Goal: Task Accomplishment & Management: Use online tool/utility

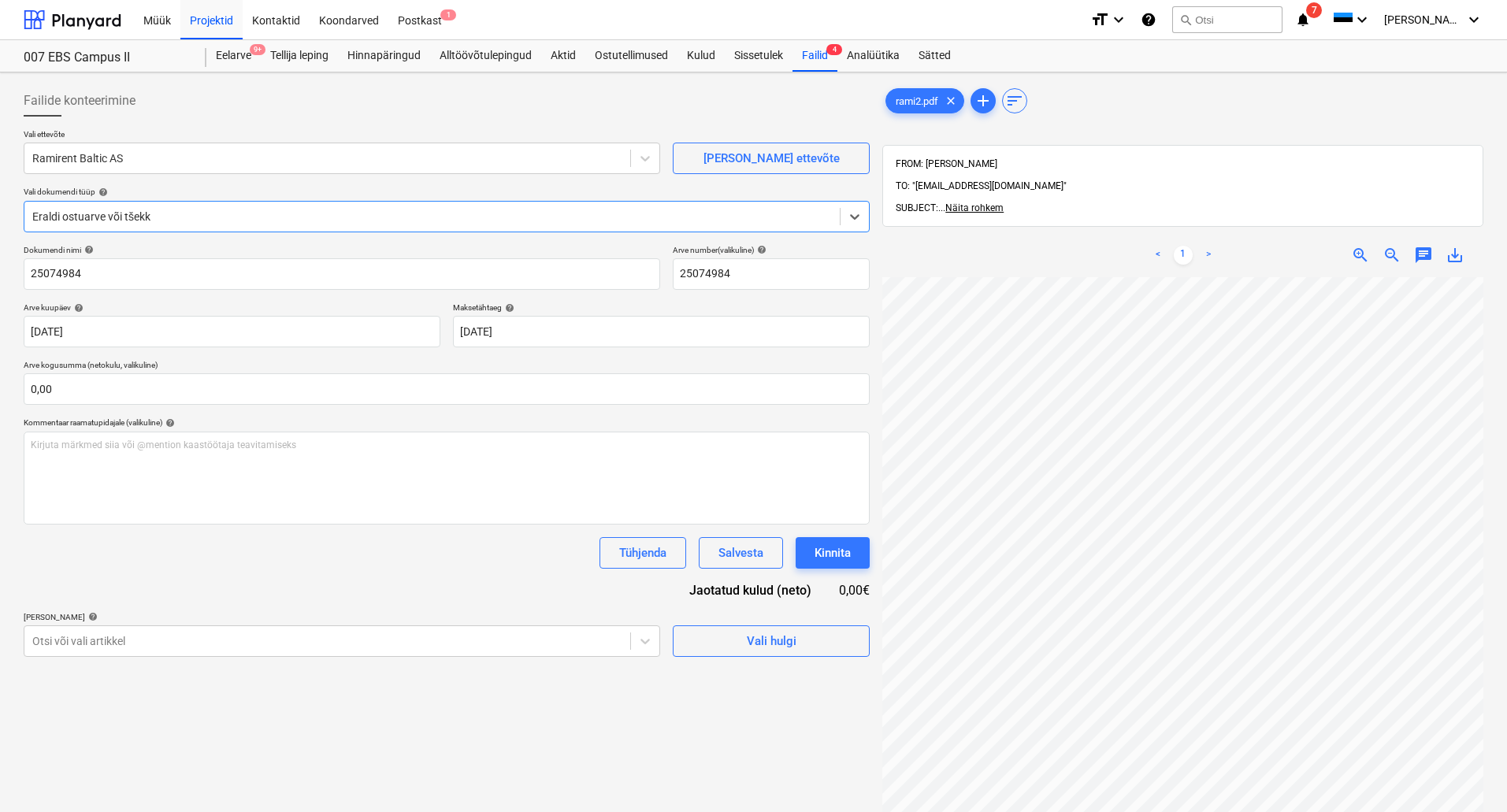
scroll to position [72, 111]
click at [1449, 245] on span "save_alt" at bounding box center [1454, 254] width 19 height 18
click at [813, 58] on div "Failid 4" at bounding box center [814, 55] width 45 height 31
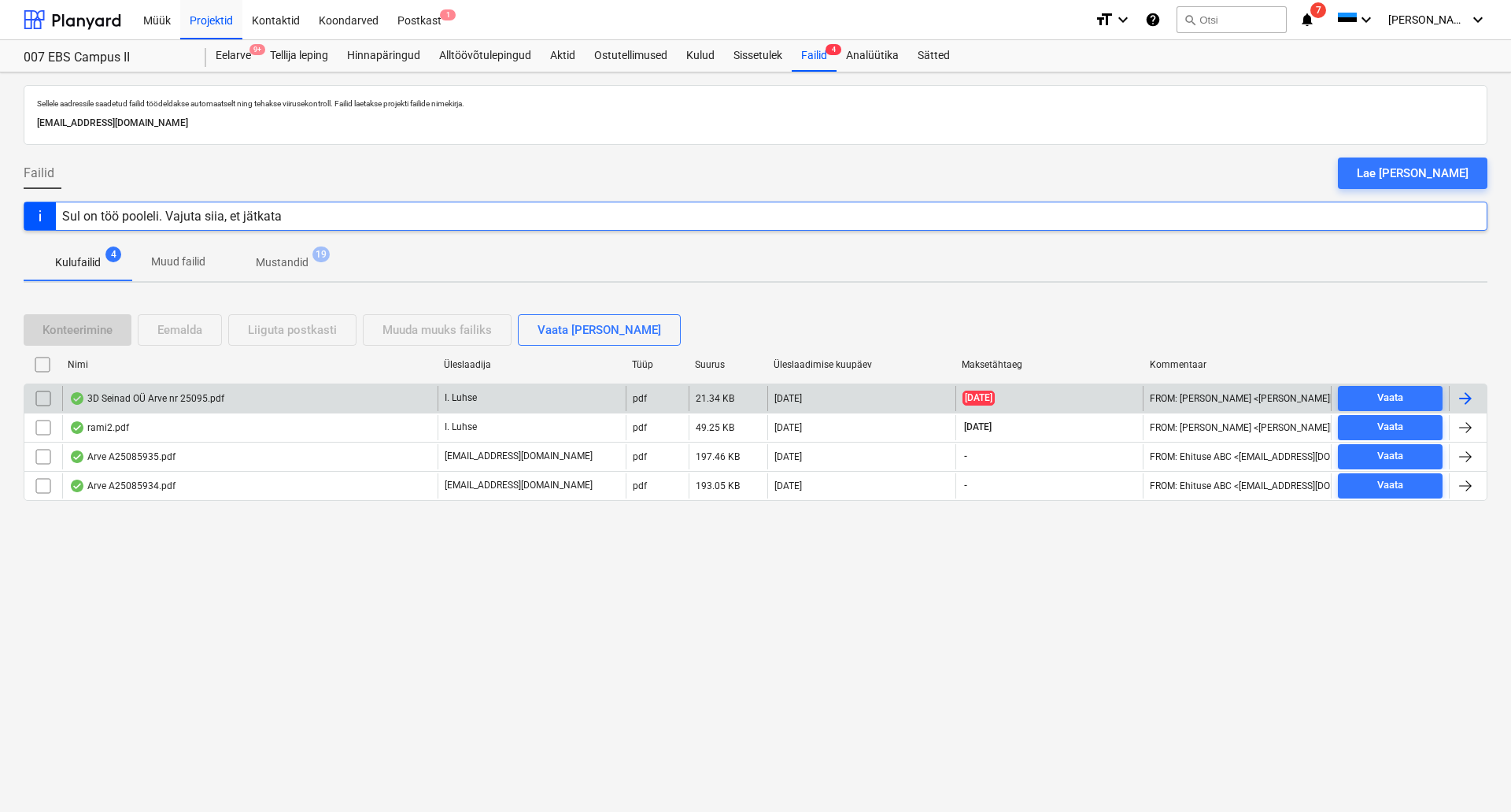
click at [290, 403] on div "3D Seinad OÜ Arve nr 25095.pdf" at bounding box center [250, 398] width 376 height 25
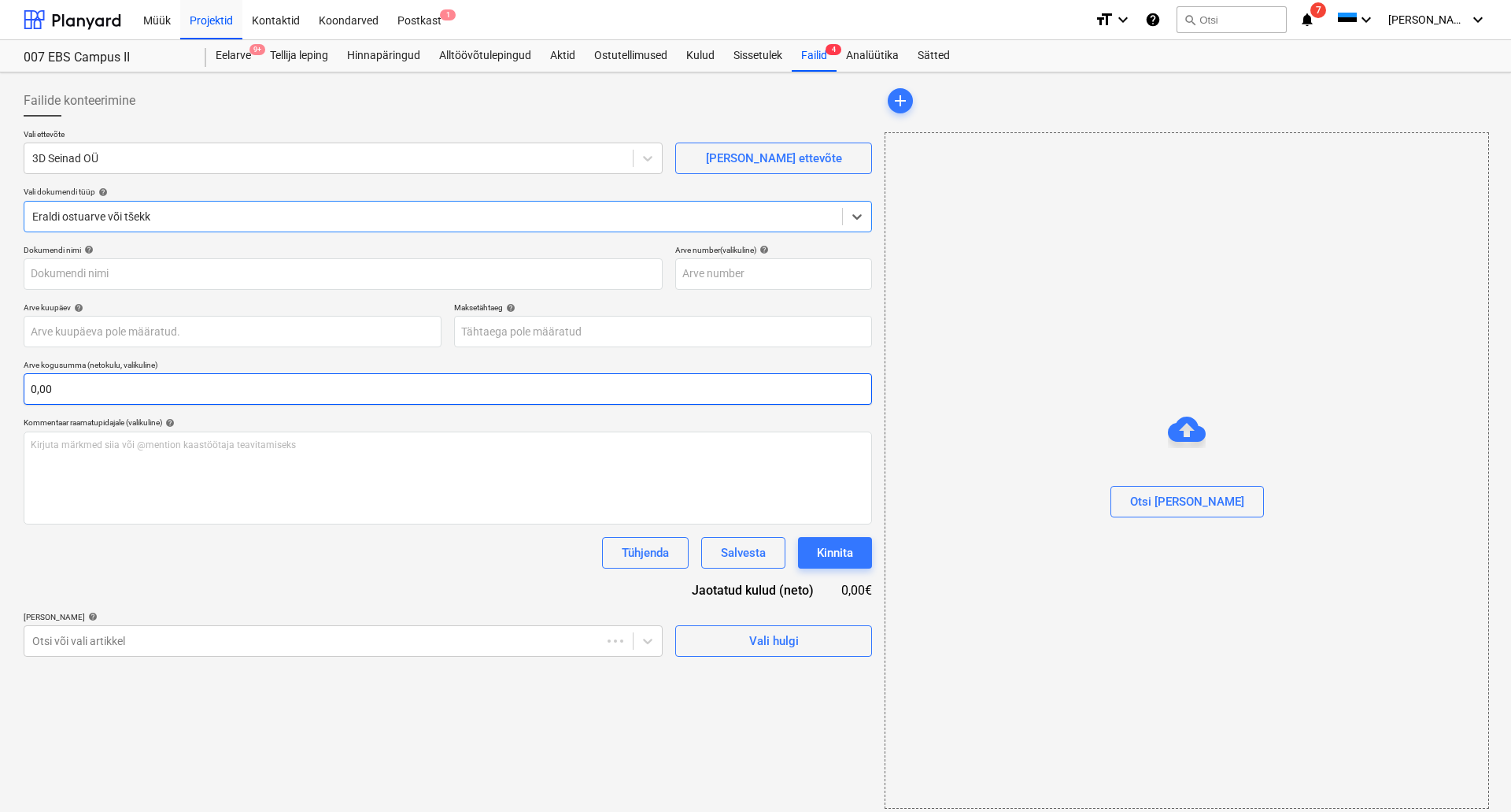
type input "25095"
type input "[DATE]"
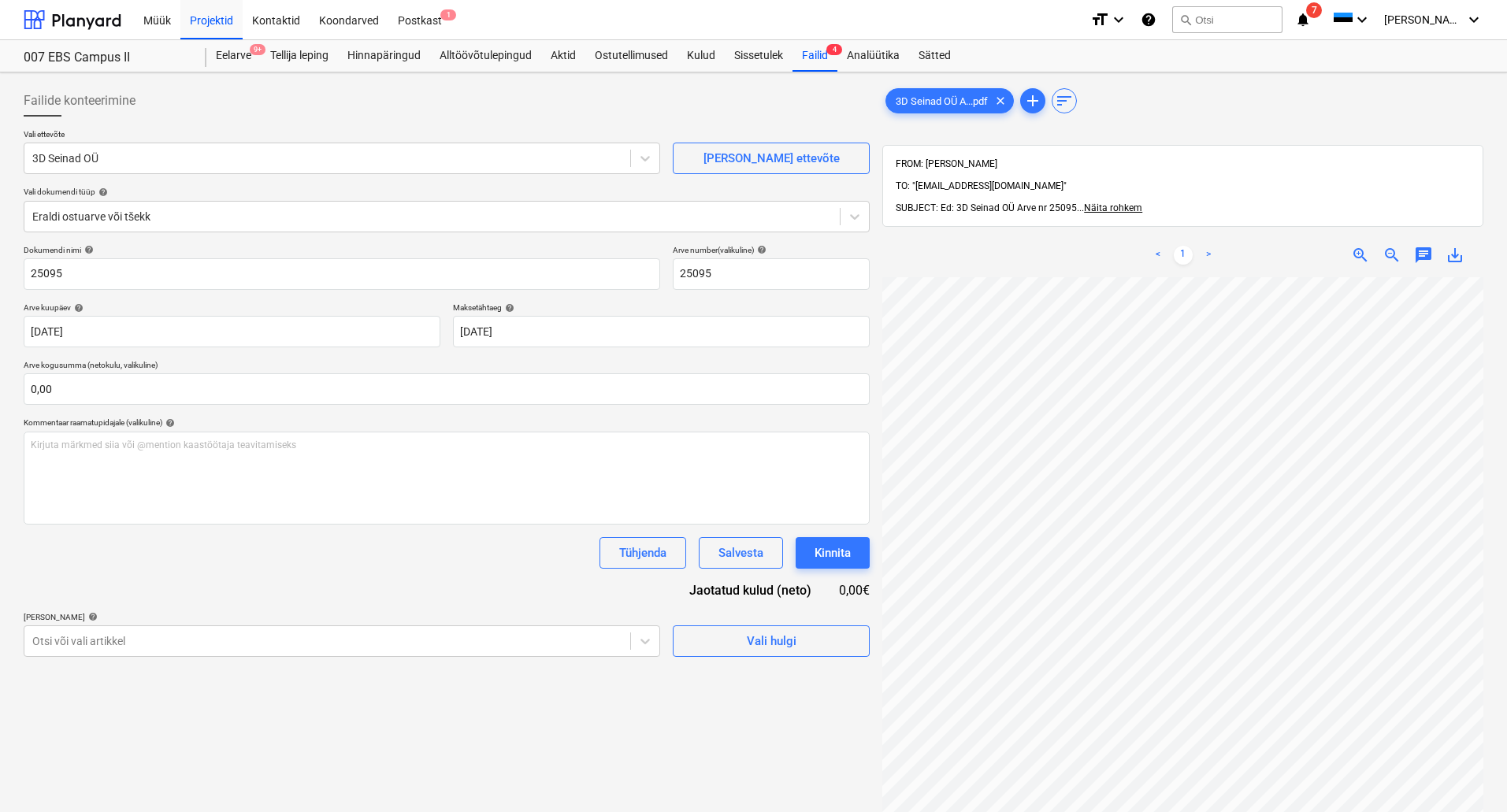
click at [578, 677] on div "Failide konteerimine Vali ettevõte 3D Seinad OÜ [PERSON_NAME] uus ettevõte Vali…" at bounding box center [446, 565] width 858 height 972
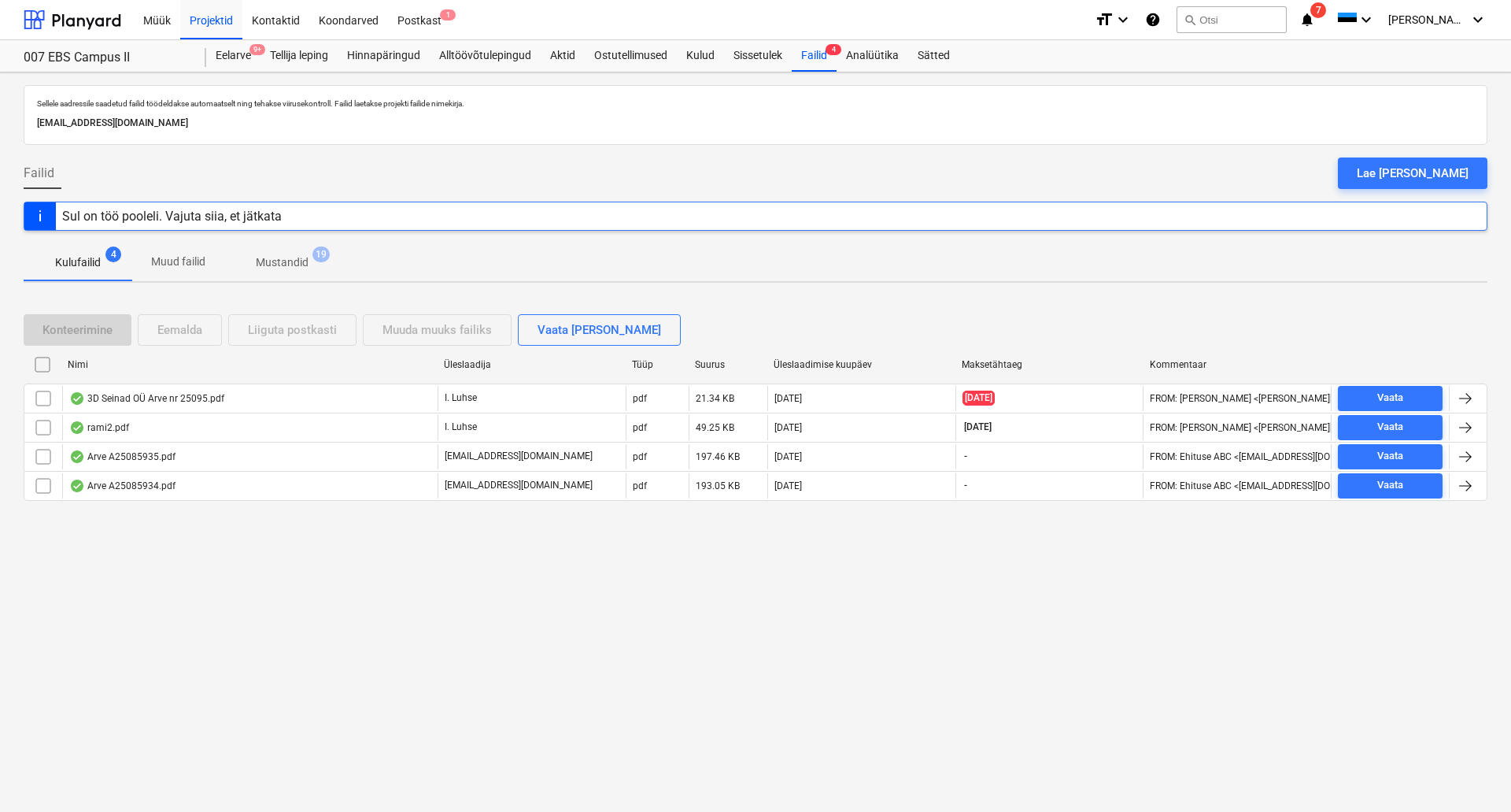
click at [1004, 590] on div "Sellele aadressile saadetud failid töödeldakse automaatselt ning tehakse viirus…" at bounding box center [756, 441] width 1511 height 739
